Goal: Transaction & Acquisition: Download file/media

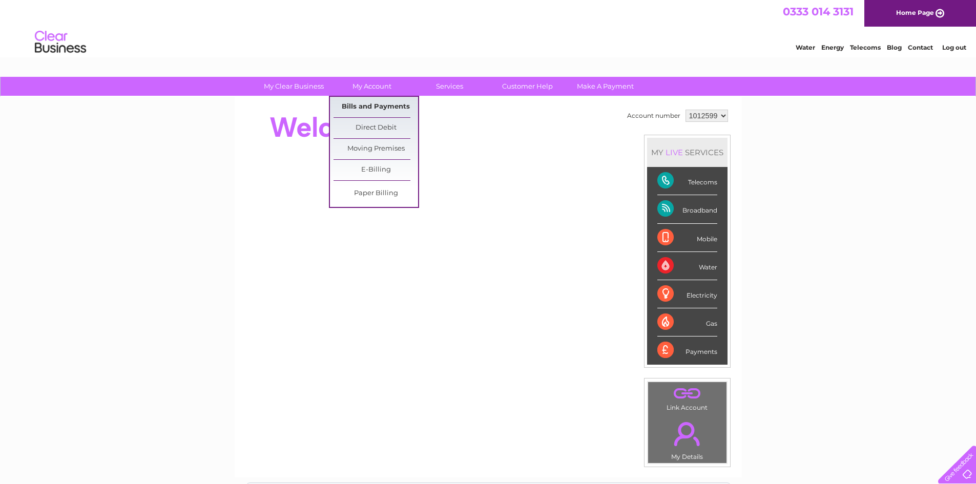
click at [376, 108] on link "Bills and Payments" at bounding box center [376, 107] width 85 height 21
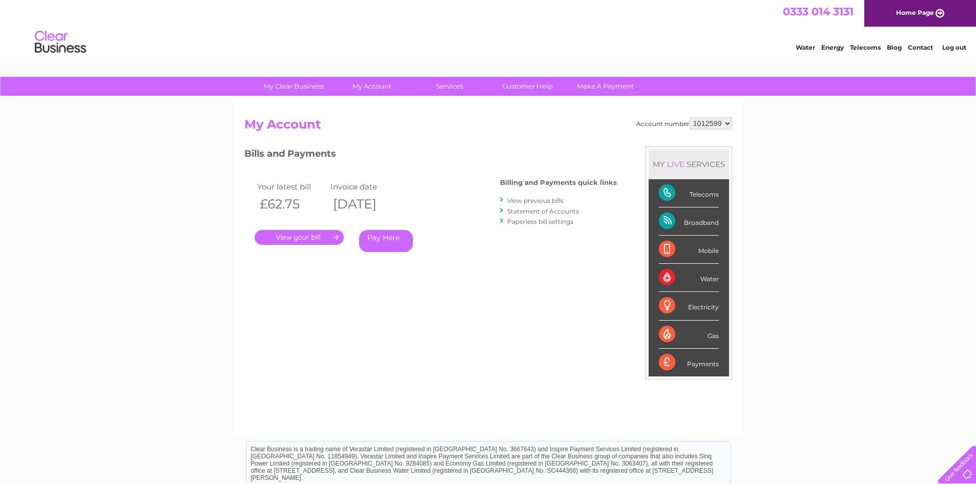
click at [302, 236] on link "." at bounding box center [299, 237] width 89 height 15
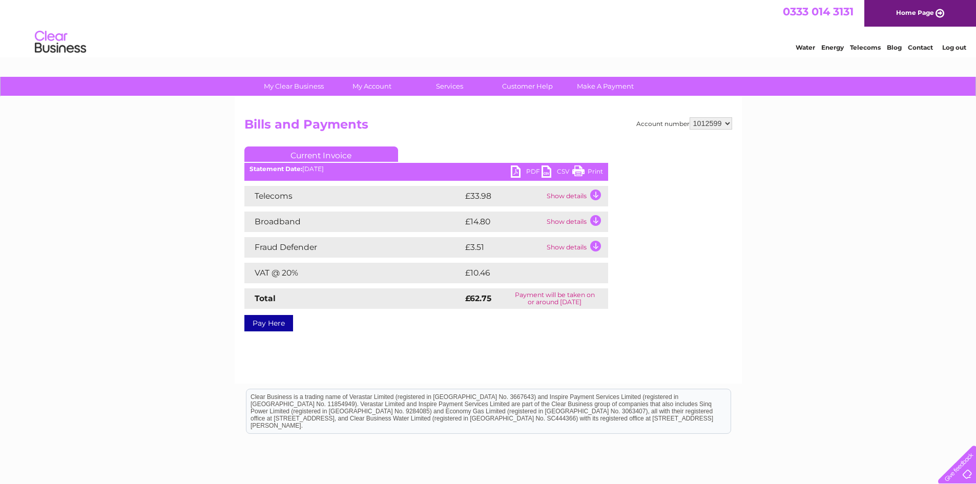
click at [528, 170] on link "PDF" at bounding box center [526, 173] width 31 height 15
